Goal: Find contact information: Find contact information

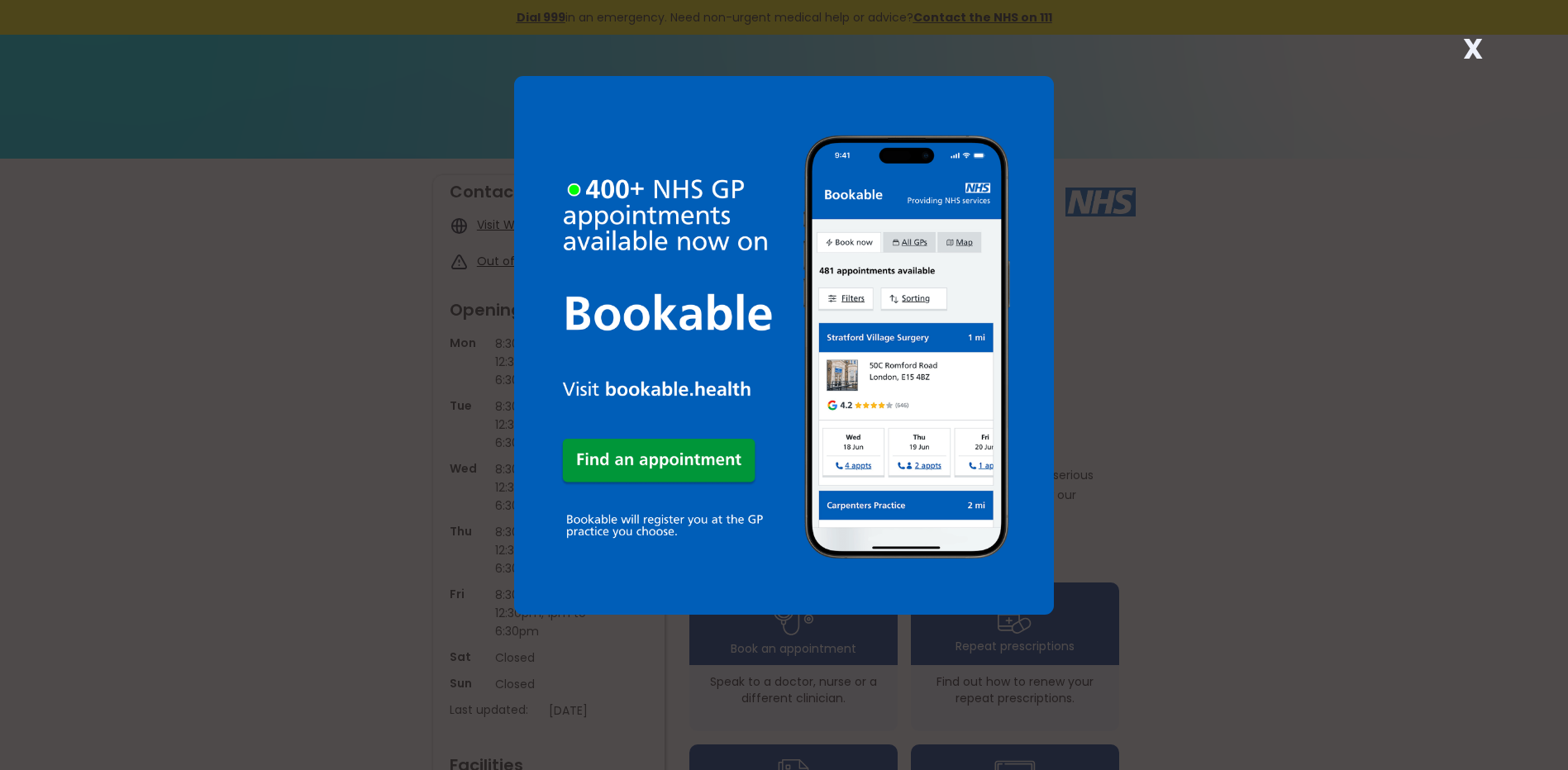
click at [1467, 42] on strong "X" at bounding box center [1472, 49] width 19 height 40
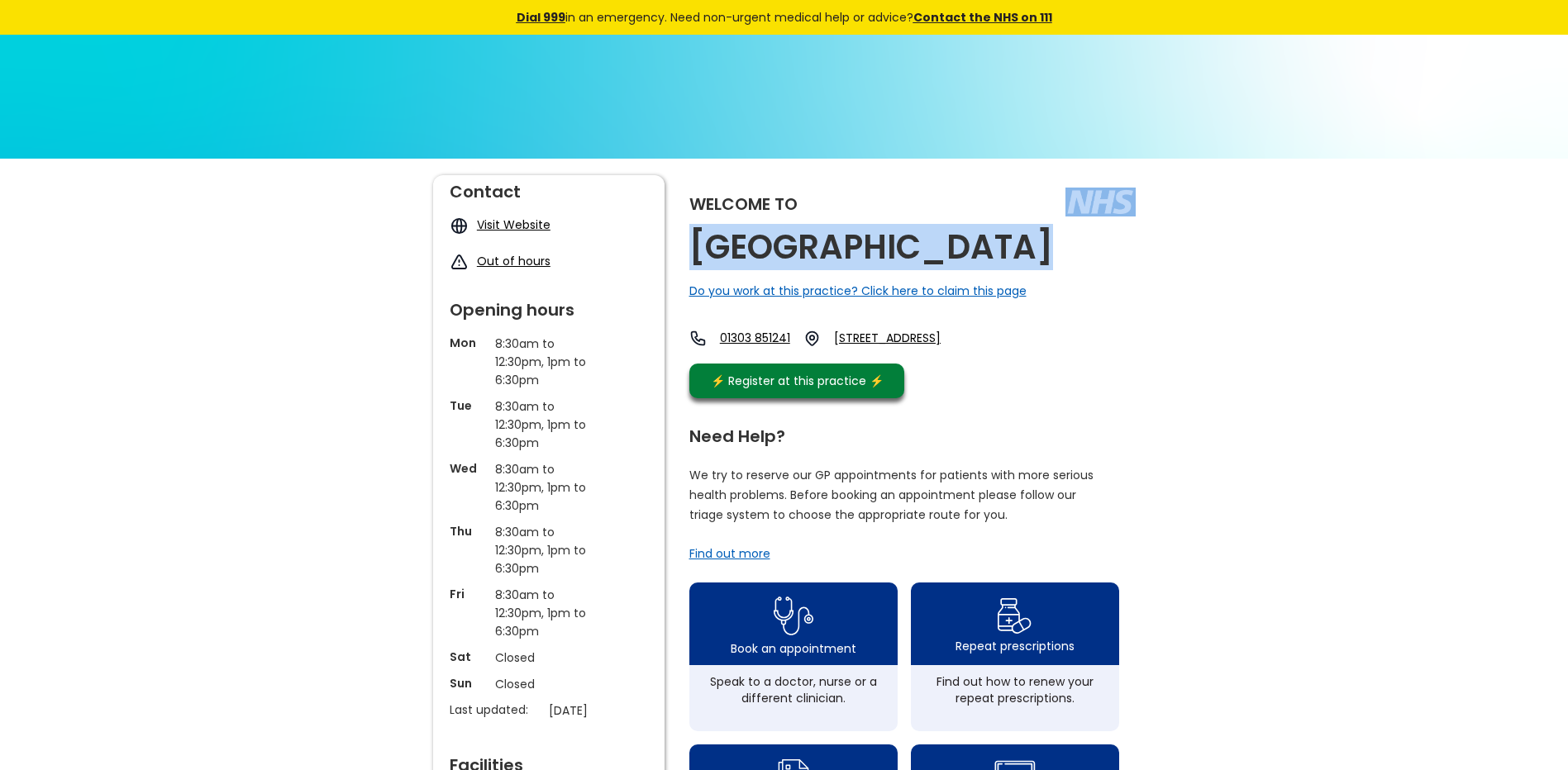
drag, startPoint x: 990, startPoint y: 248, endPoint x: 996, endPoint y: 258, distance: 11.7
click at [996, 258] on div "Welcome to [GEOGRAPHIC_DATA] Do you work at this practice? Click here to claim …" at bounding box center [912, 291] width 447 height 232
drag, startPoint x: 996, startPoint y: 258, endPoint x: 882, endPoint y: 240, distance: 115.4
copy div "[GEOGRAPHIC_DATA]"
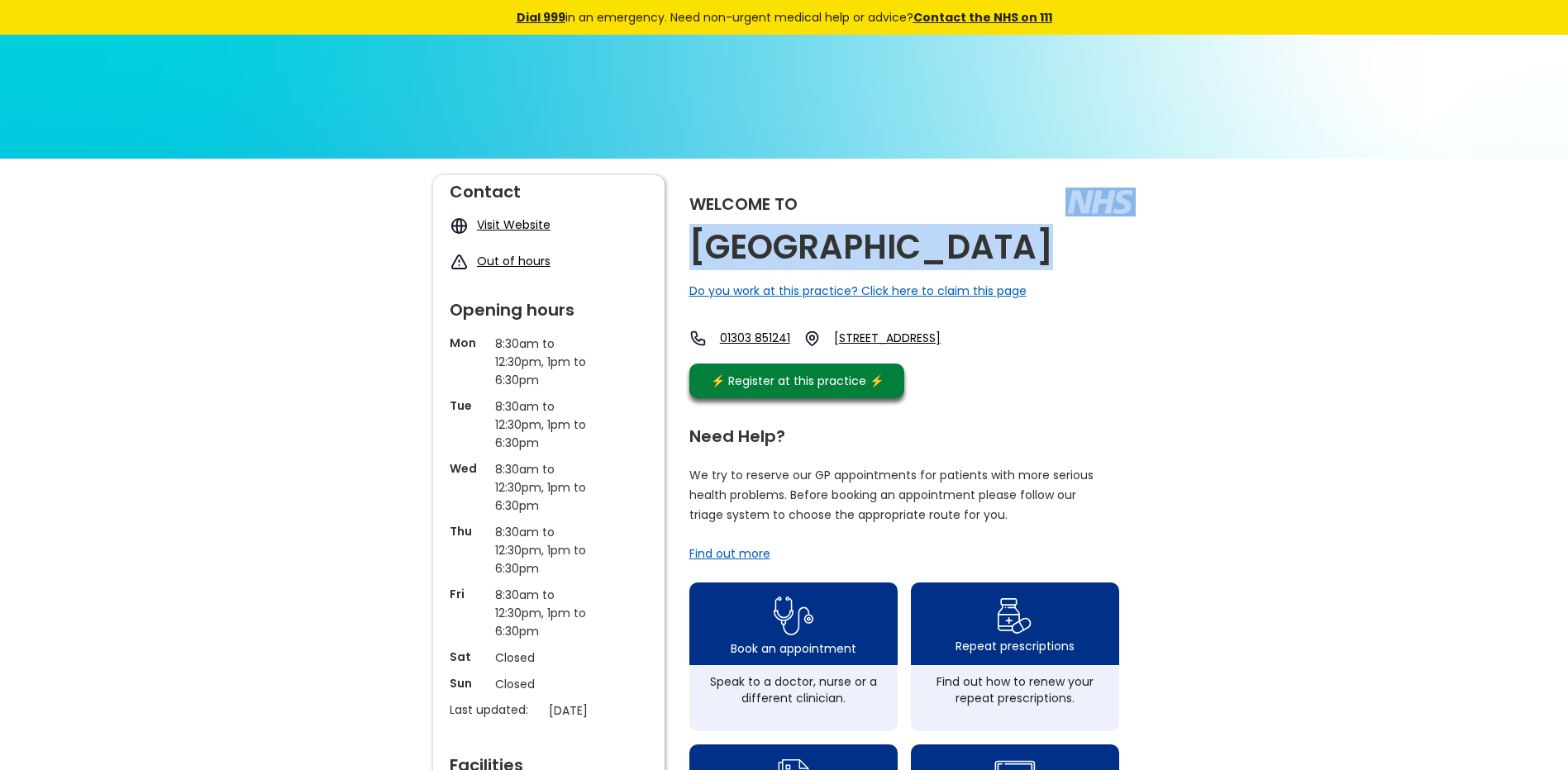
drag, startPoint x: 1050, startPoint y: 369, endPoint x: 885, endPoint y: 335, distance: 168.5
click at [885, 335] on div "01303 851241 [STREET_ADDRESS]" at bounding box center [831, 342] width 286 height 26
copy div "[STREET_ADDRESS]"
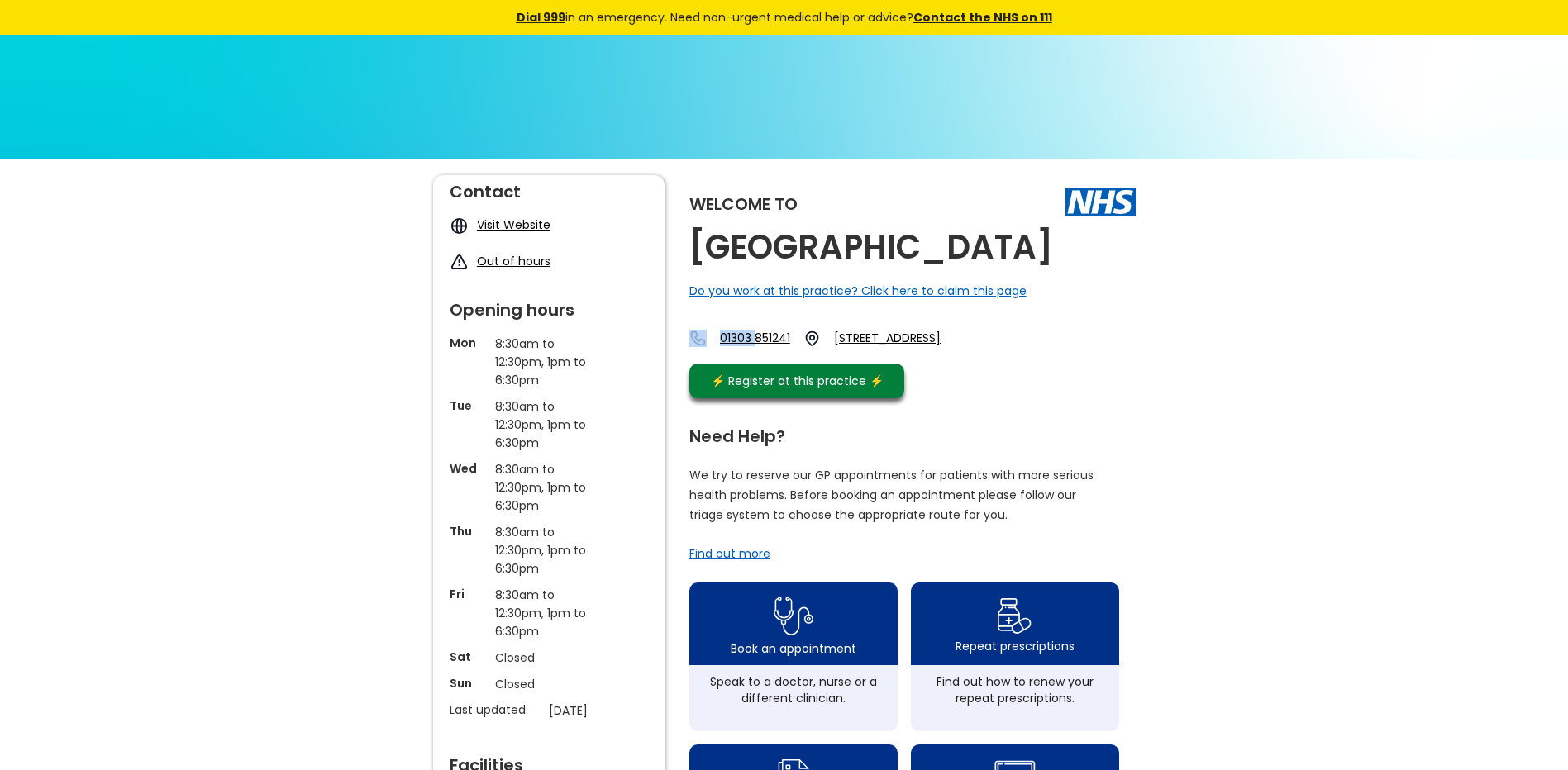
drag, startPoint x: 715, startPoint y: 321, endPoint x: 767, endPoint y: 346, distance: 57.7
click at [767, 346] on div "Welcome to [GEOGRAPHIC_DATA] Do you work at this practice? Click here to claim …" at bounding box center [912, 291] width 447 height 232
drag, startPoint x: 767, startPoint y: 346, endPoint x: 816, endPoint y: 358, distance: 50.4
click at [790, 347] on link "01303 851241" at bounding box center [754, 339] width 70 height 18
click at [783, 355] on div "01303 851241 [STREET_ADDRESS]" at bounding box center [831, 342] width 286 height 26
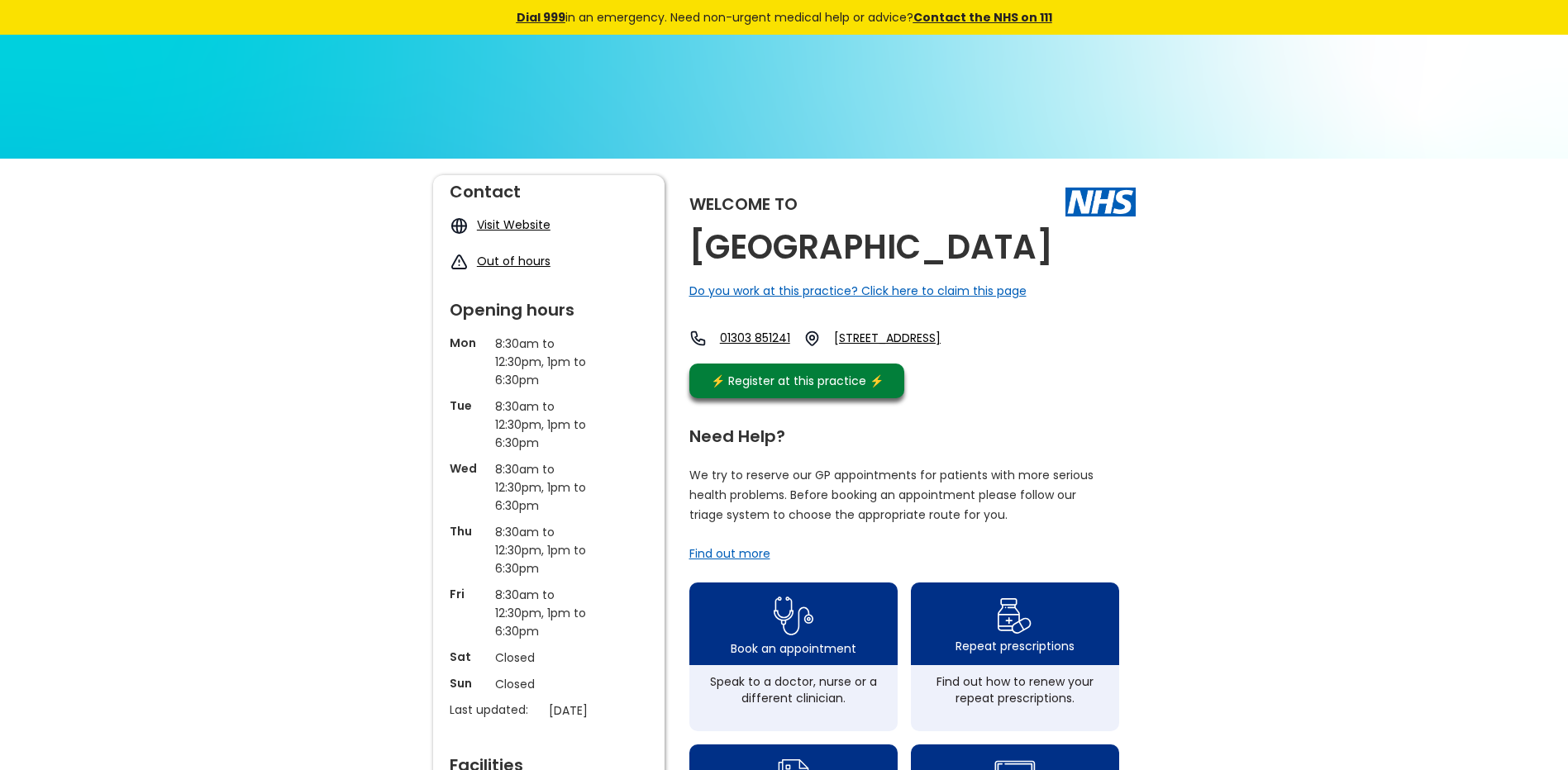
click at [790, 339] on link "01303 851241" at bounding box center [754, 339] width 70 height 18
drag, startPoint x: 795, startPoint y: 338, endPoint x: 746, endPoint y: 337, distance: 49.0
click at [746, 337] on link "01303 851241" at bounding box center [754, 339] width 70 height 18
drag, startPoint x: 841, startPoint y: 351, endPoint x: 722, endPoint y: 344, distance: 119.2
click at [722, 344] on div "01303 851241 [STREET_ADDRESS]" at bounding box center [831, 339] width 286 height 18
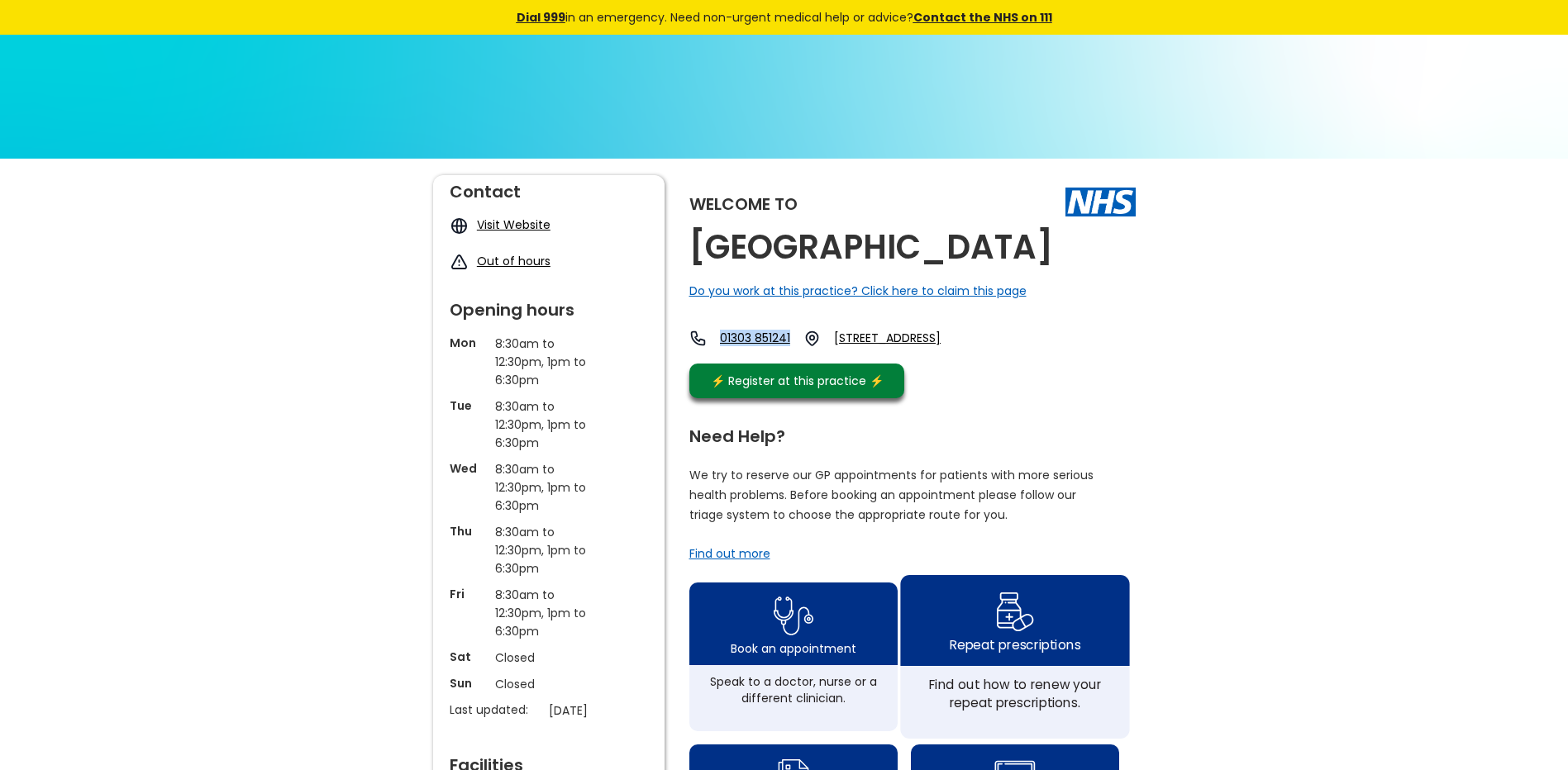
copy link "01303 851241"
